Goal: Check status: Check status

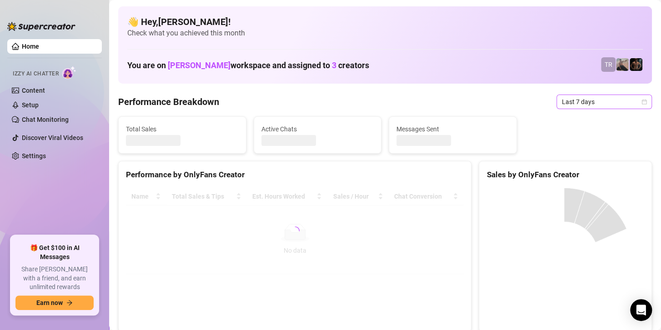
click at [590, 105] on span "Last 7 days" at bounding box center [604, 102] width 85 height 14
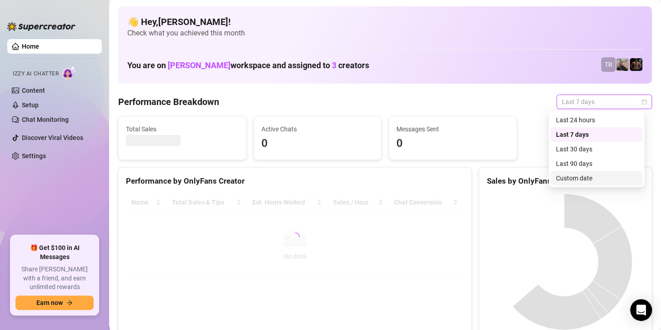
click at [567, 181] on div "Custom date" at bounding box center [596, 178] width 81 height 10
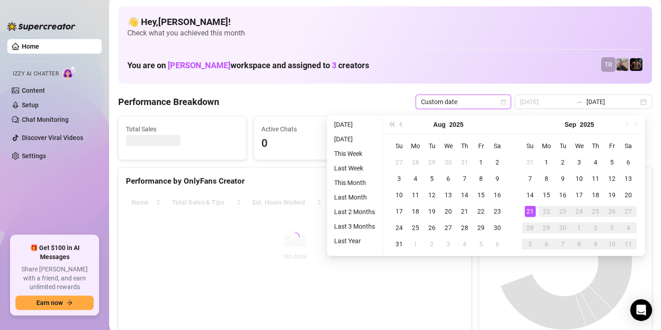
type input "[DATE]"
click at [531, 212] on div "21" at bounding box center [530, 211] width 11 height 11
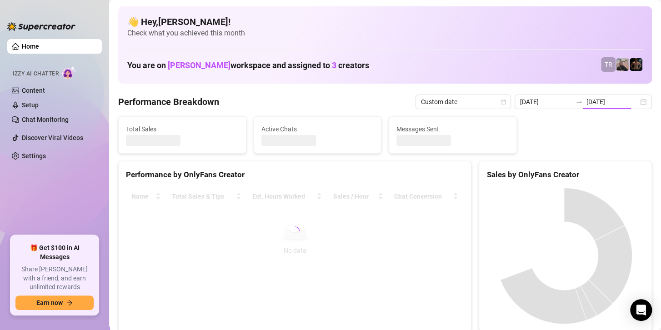
type input "[DATE]"
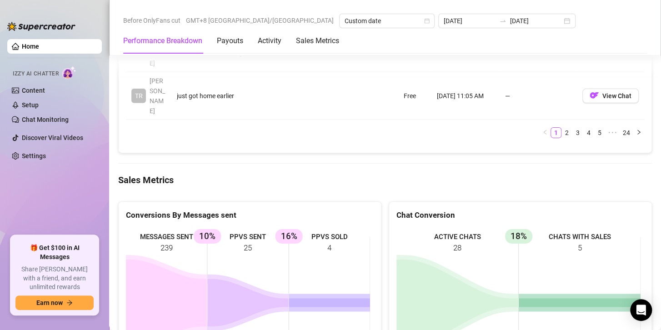
scroll to position [1228, 0]
